Goal: Information Seeking & Learning: Check status

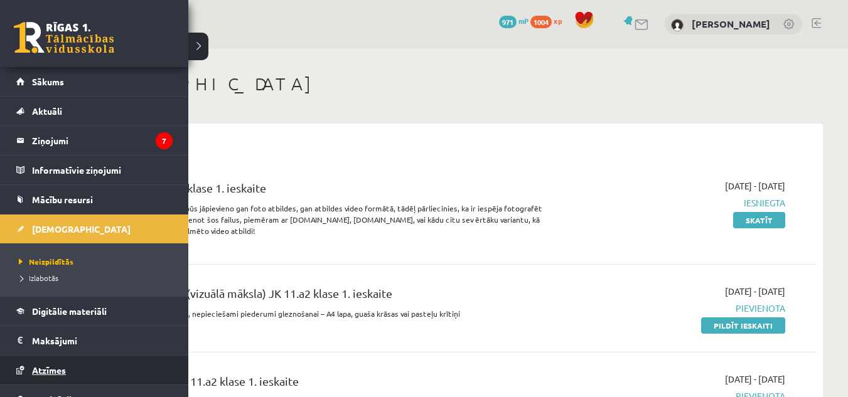
click at [51, 364] on link "Atzīmes" at bounding box center [94, 370] width 156 height 29
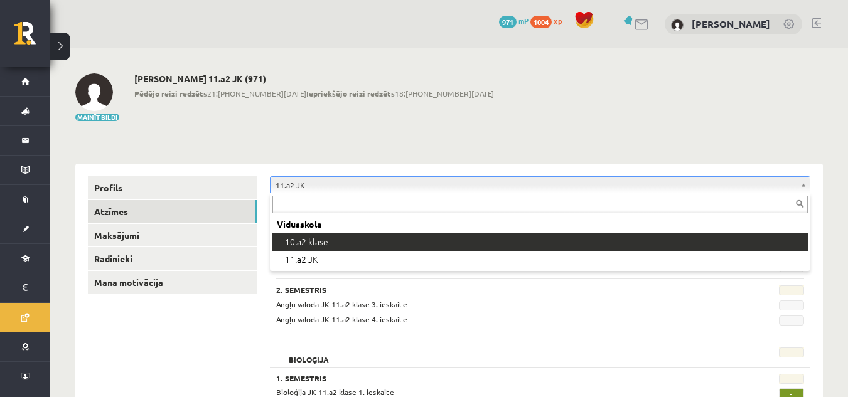
click at [357, 232] on div "Vidusskola" at bounding box center [540, 225] width 536 height 18
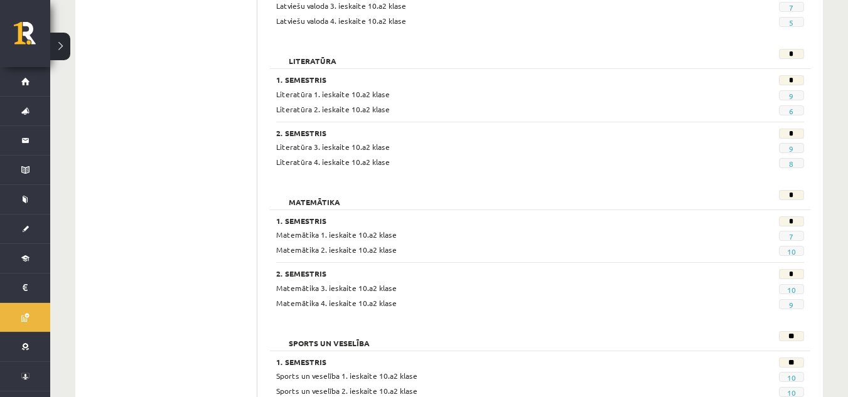
scroll to position [1288, 0]
click at [791, 235] on link "7" at bounding box center [791, 235] width 4 height 10
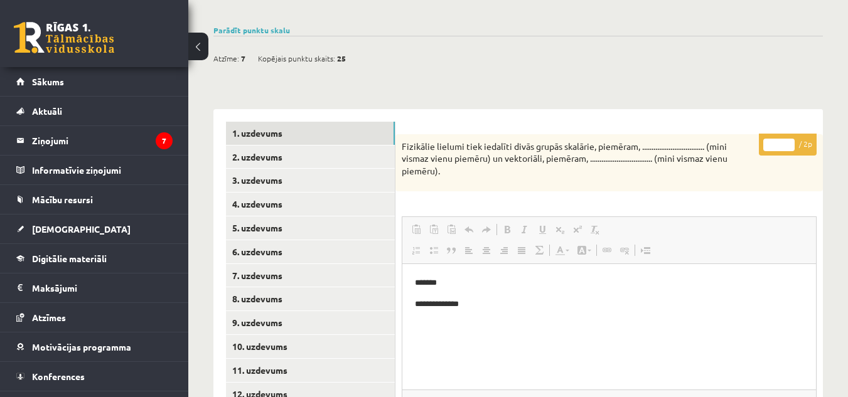
scroll to position [475, 0]
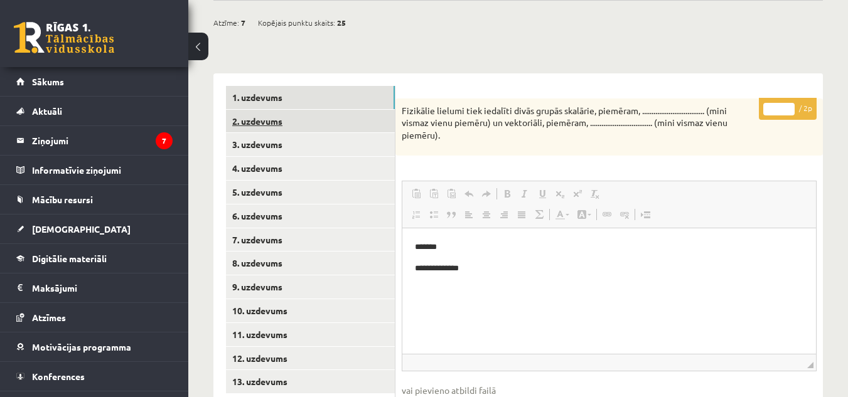
click at [306, 112] on link "2. uzdevums" at bounding box center [310, 121] width 169 height 23
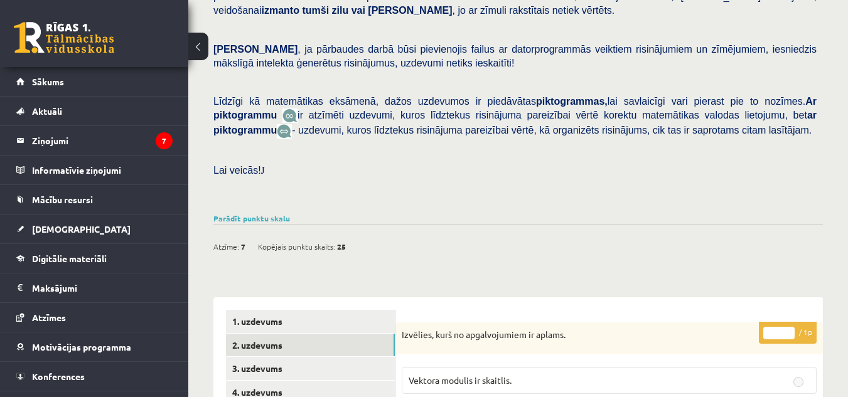
scroll to position [250, 0]
click at [257, 214] on link "Parādīt punktu skalu" at bounding box center [251, 219] width 77 height 10
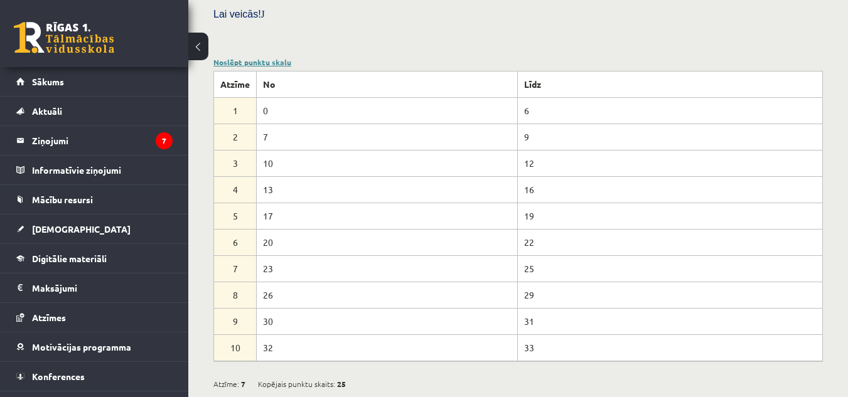
scroll to position [407, 0]
click at [286, 124] on td "7" at bounding box center [387, 136] width 261 height 26
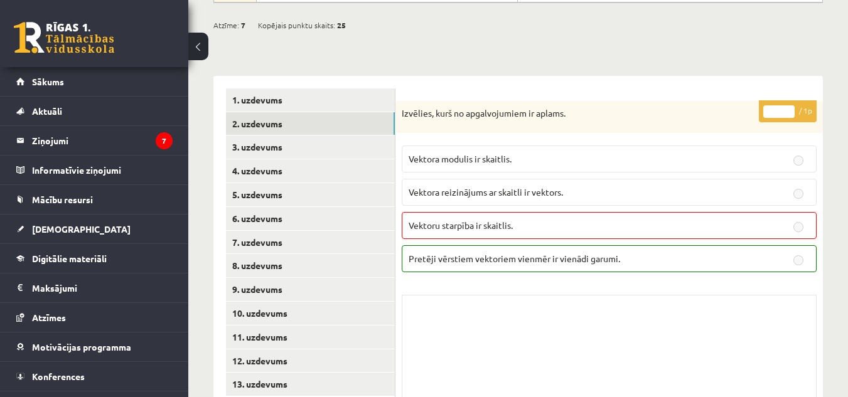
scroll to position [767, 0]
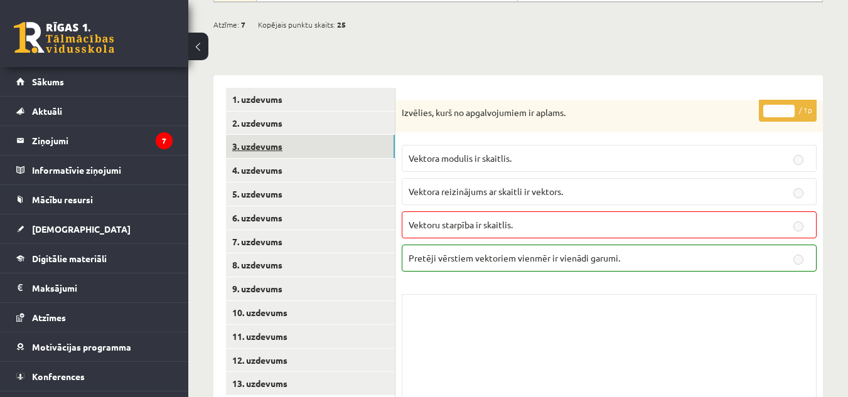
click at [286, 135] on link "3. uzdevums" at bounding box center [310, 146] width 169 height 23
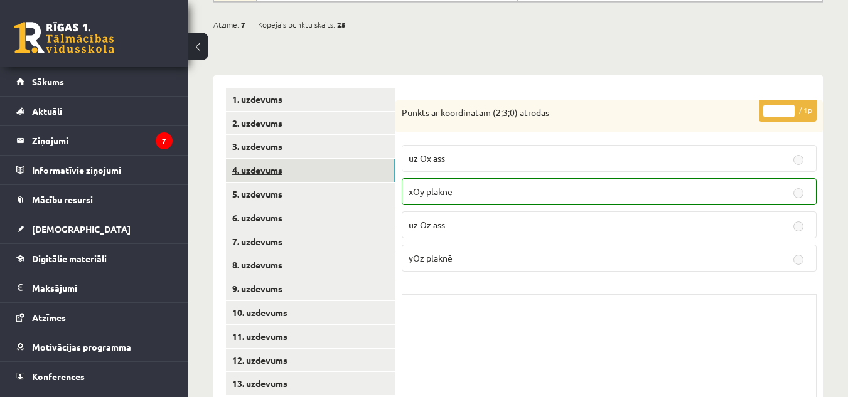
click at [291, 159] on link "4. uzdevums" at bounding box center [310, 170] width 169 height 23
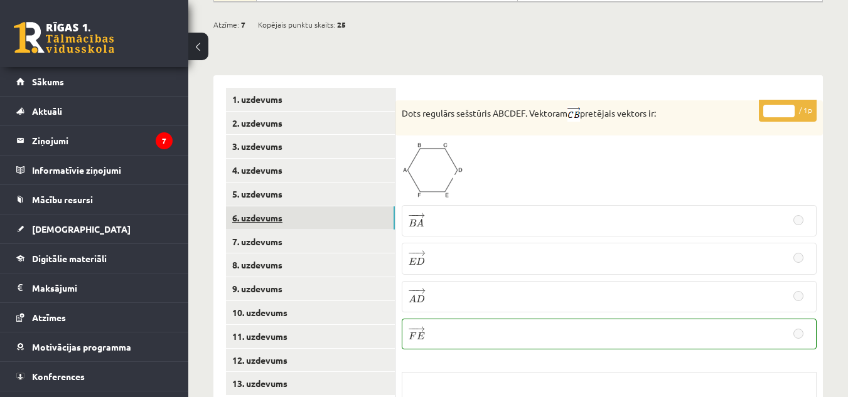
click at [345, 207] on link "6. uzdevums" at bounding box center [310, 218] width 169 height 23
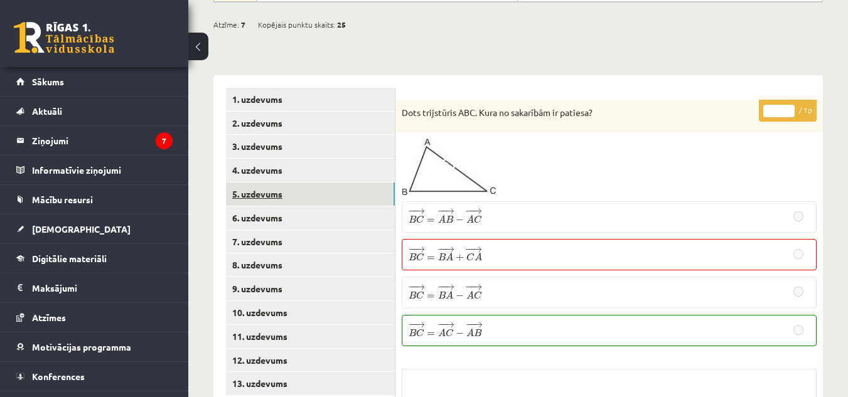
click at [345, 183] on link "5. uzdevums" at bounding box center [310, 194] width 169 height 23
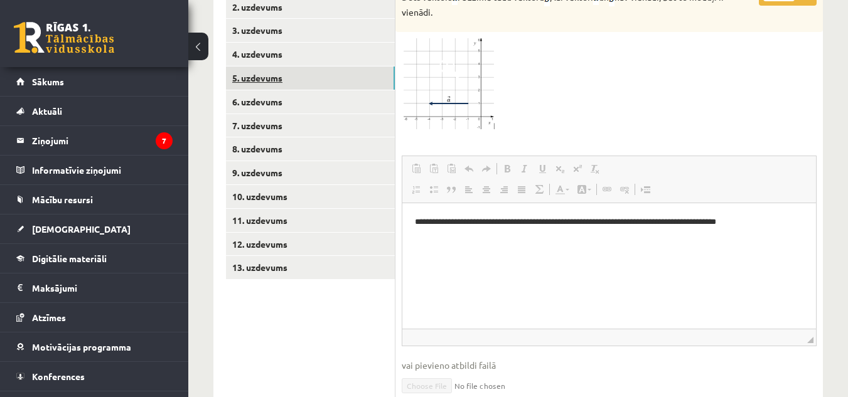
scroll to position [883, 0]
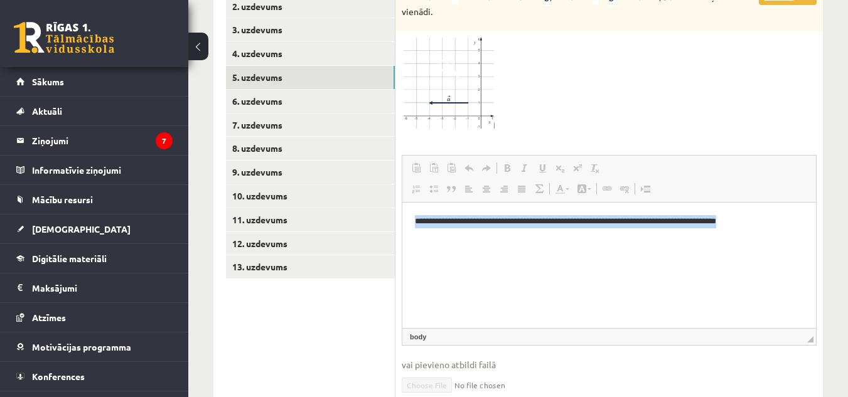
drag, startPoint x: 414, startPoint y: 217, endPoint x: 502, endPoint y: 288, distance: 112.1
click at [502, 254] on html "**********" at bounding box center [609, 228] width 414 height 51
copy p "**********"
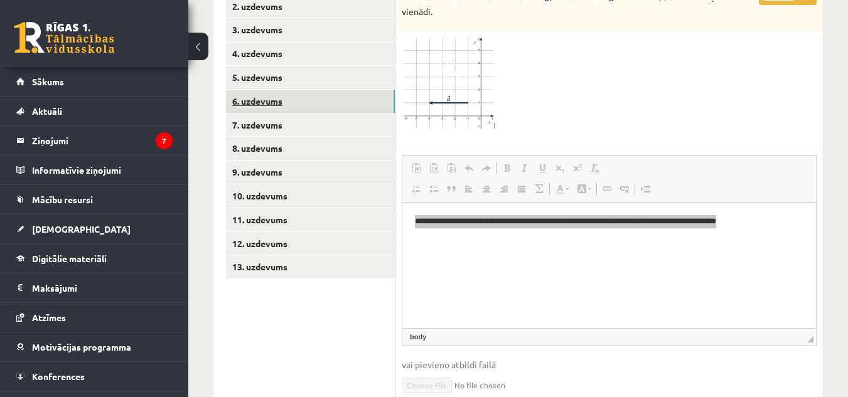
click at [305, 92] on link "6. uzdevums" at bounding box center [310, 101] width 169 height 23
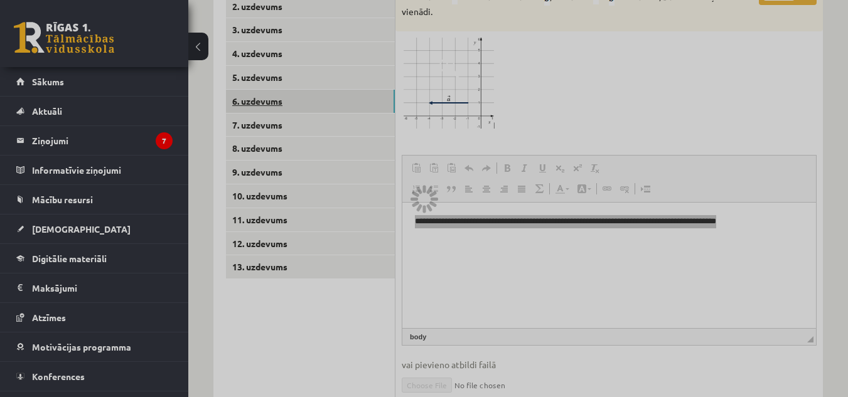
scroll to position [868, 0]
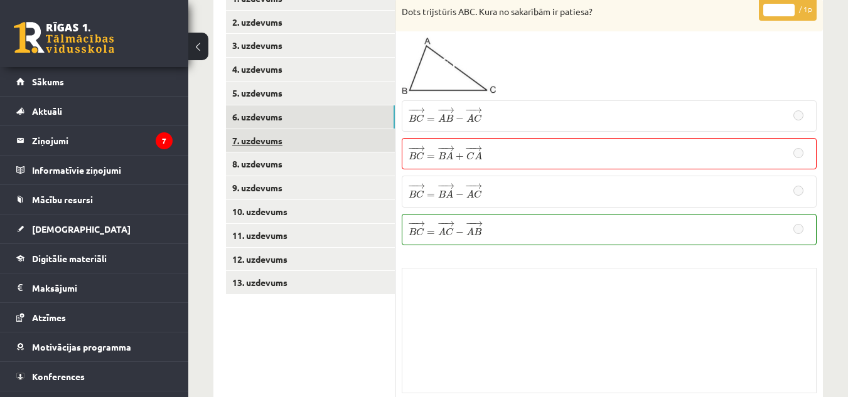
click at [358, 129] on link "7. uzdevums" at bounding box center [310, 140] width 169 height 23
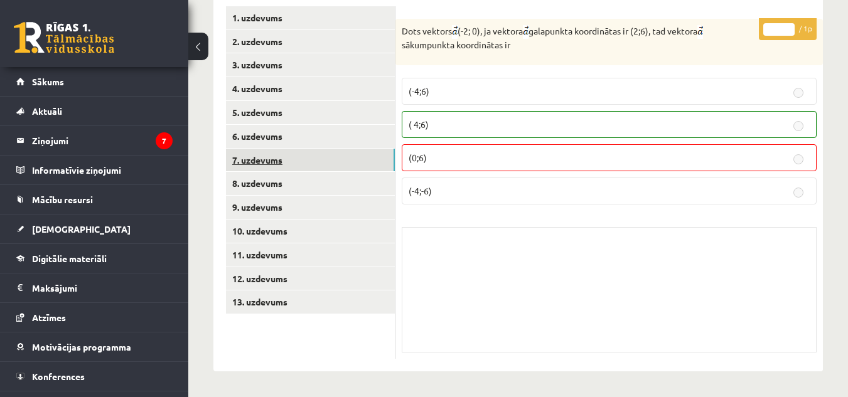
scroll to position [833, 0]
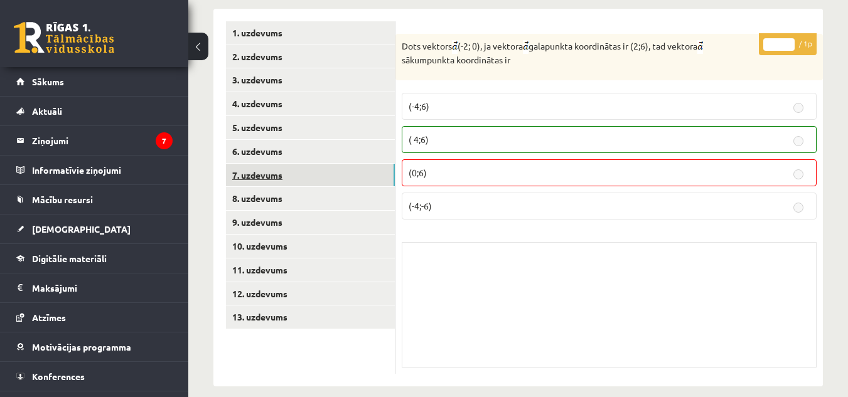
click at [361, 164] on link "7. uzdevums" at bounding box center [310, 175] width 169 height 23
click at [360, 187] on link "8. uzdevums" at bounding box center [310, 198] width 169 height 23
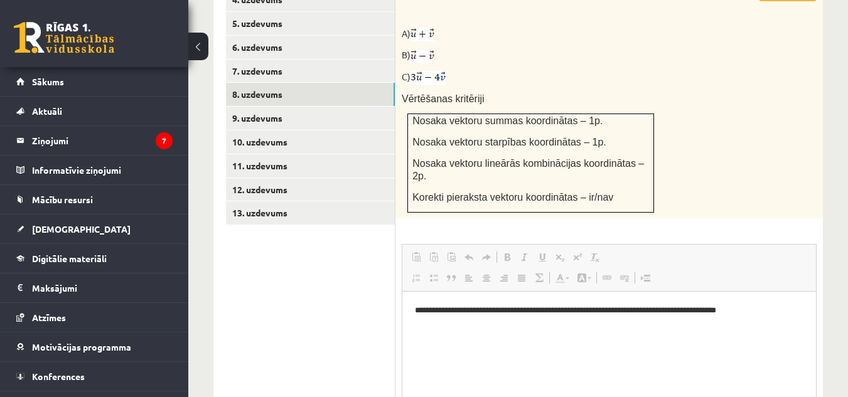
scroll to position [960, 0]
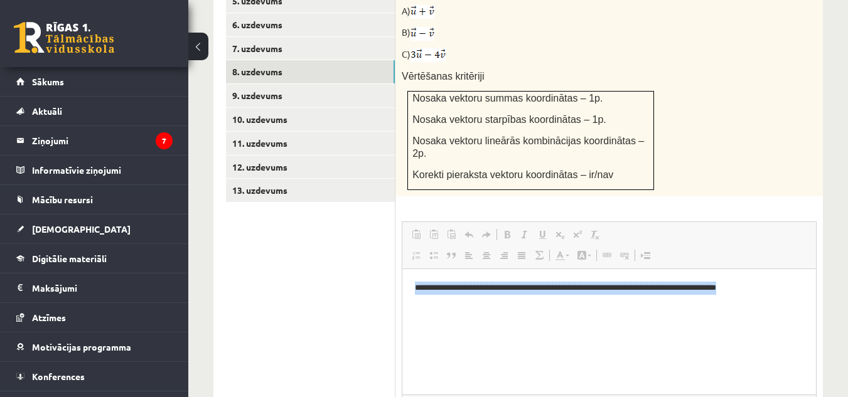
drag, startPoint x: 413, startPoint y: 284, endPoint x: 505, endPoint y: 323, distance: 100.2
click at [505, 321] on html "**********" at bounding box center [609, 294] width 414 height 51
copy p "**********"
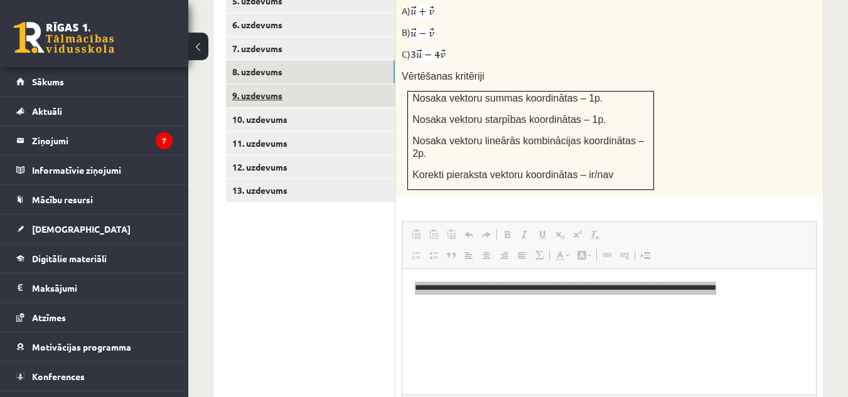
click at [338, 84] on link "9. uzdevums" at bounding box center [310, 95] width 169 height 23
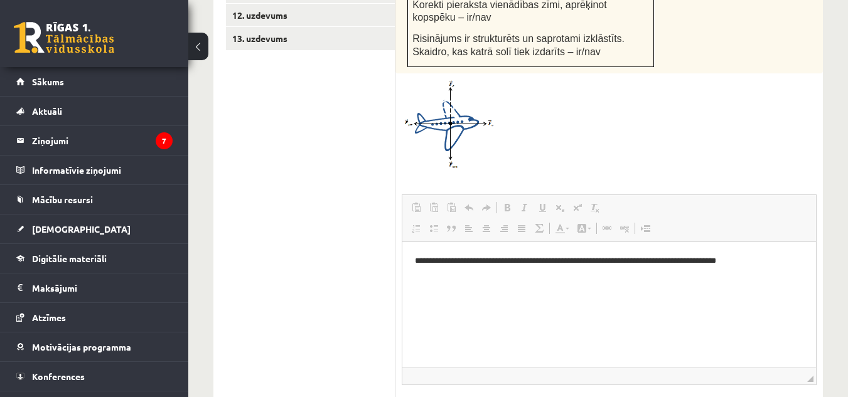
scroll to position [1113, 0]
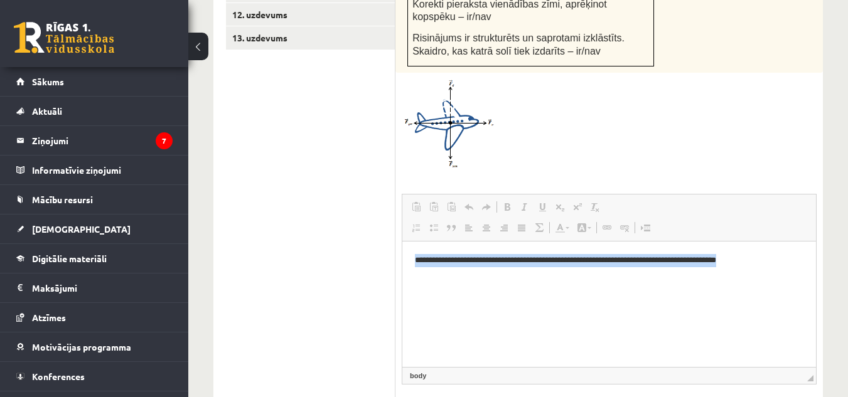
drag, startPoint x: 412, startPoint y: 254, endPoint x: 475, endPoint y: 296, distance: 75.6
click at [475, 293] on html "**********" at bounding box center [609, 267] width 414 height 51
copy p "**********"
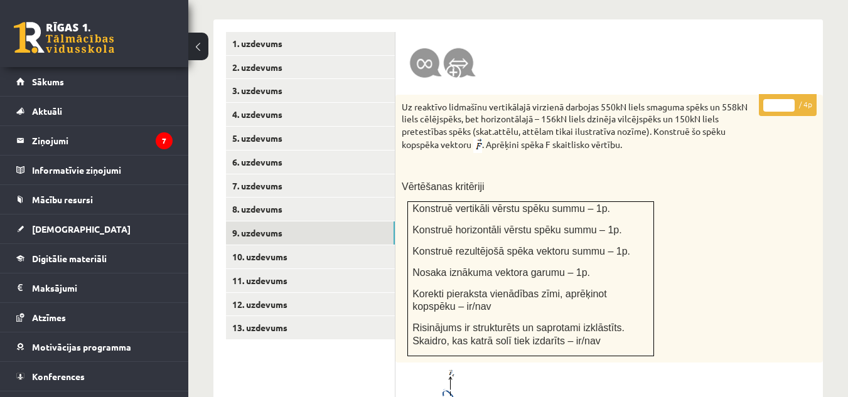
scroll to position [816, 0]
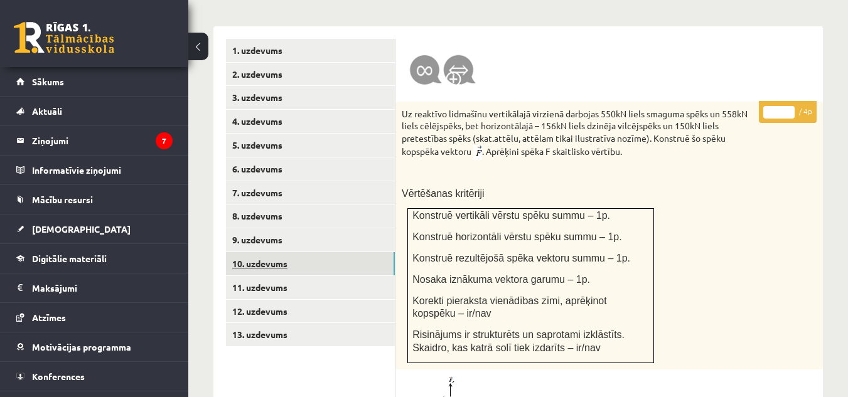
click at [320, 252] on link "10. uzdevums" at bounding box center [310, 263] width 169 height 23
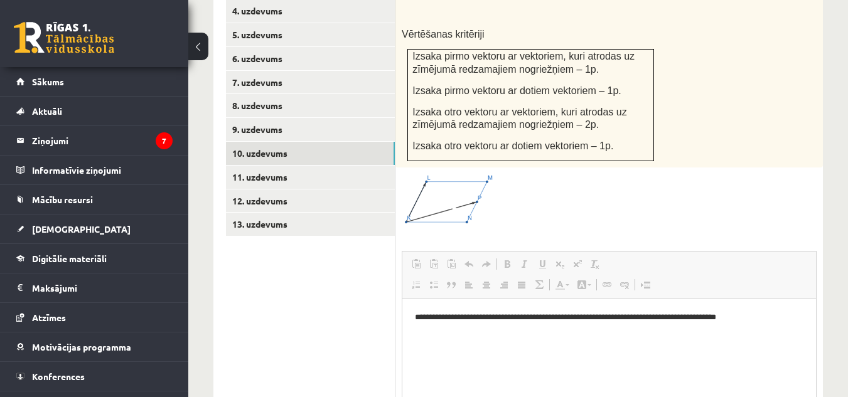
scroll to position [956, 0]
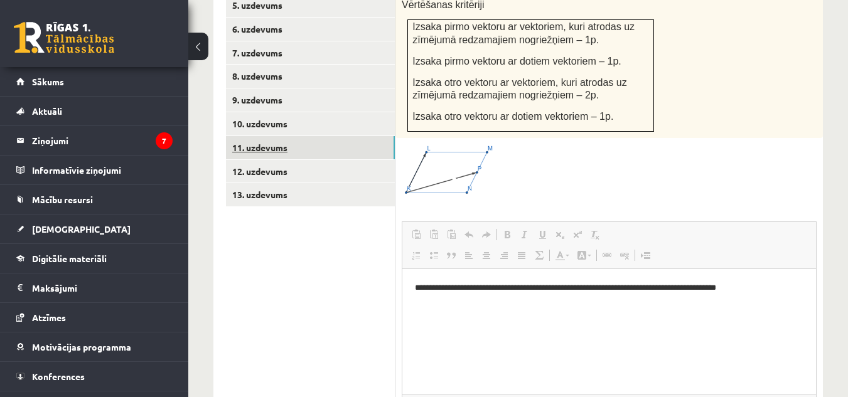
click at [300, 140] on link "11. uzdevums" at bounding box center [310, 147] width 169 height 23
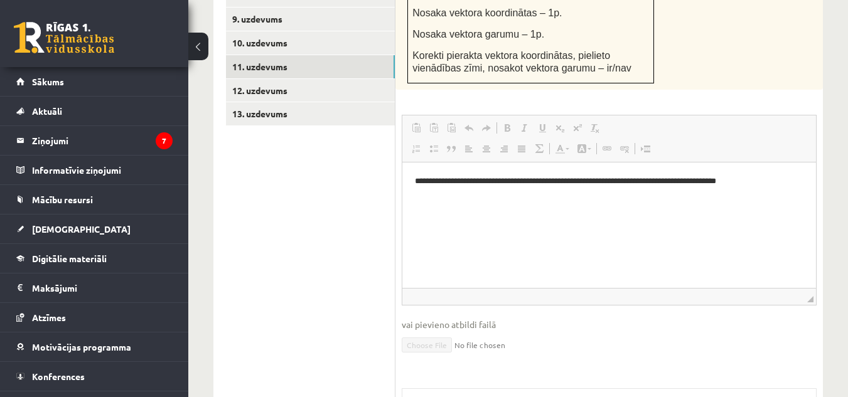
scroll to position [1032, 0]
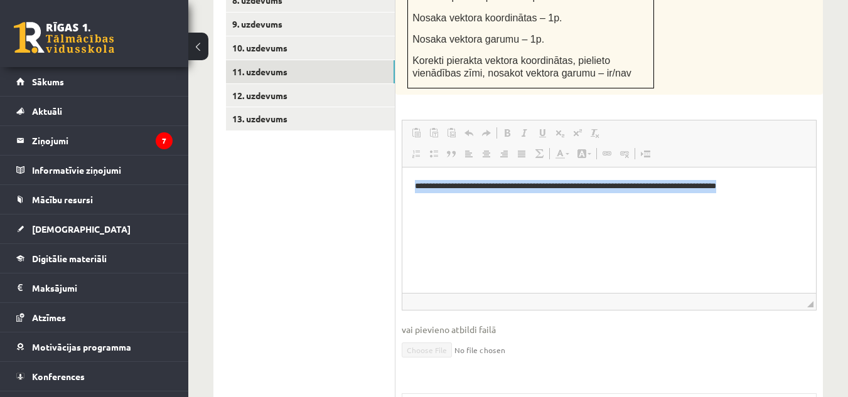
drag, startPoint x: 417, startPoint y: 190, endPoint x: 470, endPoint y: 211, distance: 57.2
click at [470, 211] on html "**********" at bounding box center [609, 193] width 414 height 51
copy p "**********"
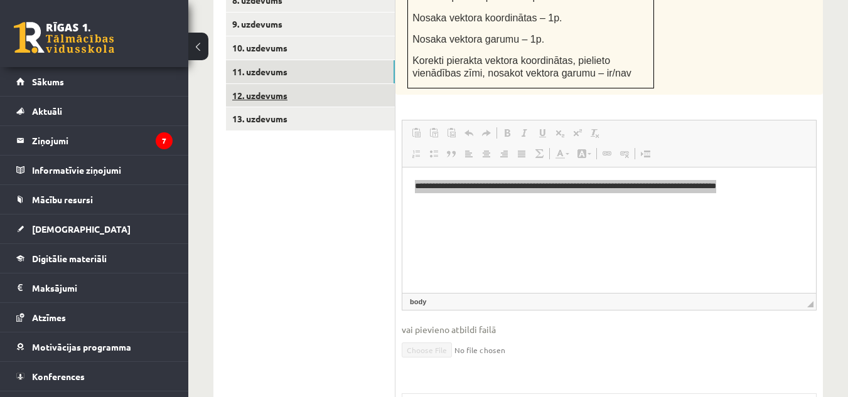
click at [295, 85] on link "12. uzdevums" at bounding box center [310, 95] width 169 height 23
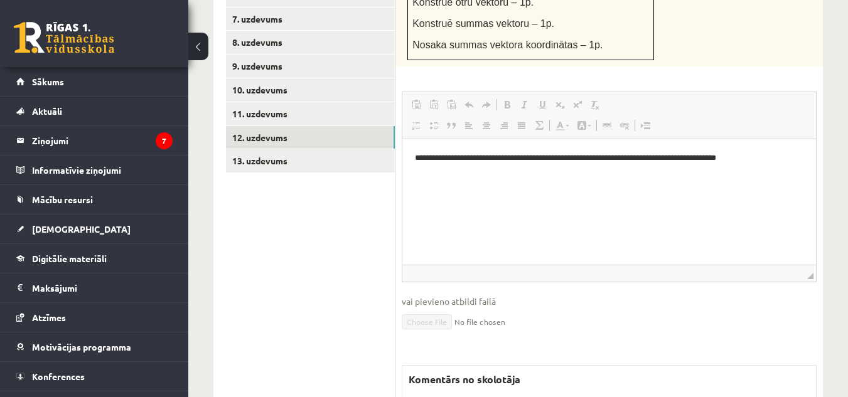
scroll to position [0, 0]
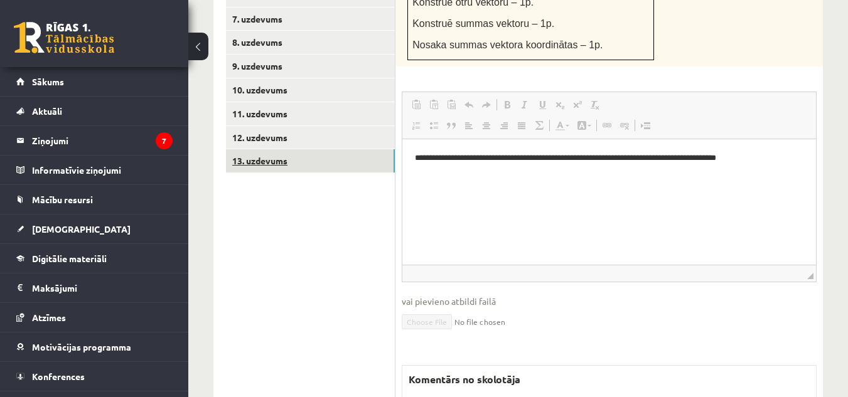
click at [347, 149] on link "13. uzdevums" at bounding box center [310, 160] width 169 height 23
